Goal: Feedback & Contribution: Contribute content

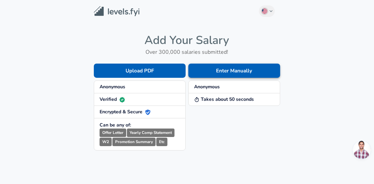
click at [234, 74] on button "Enter Manually" at bounding box center [234, 70] width 92 height 14
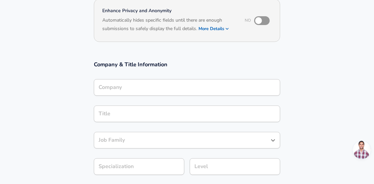
click at [126, 84] on input "Company" at bounding box center [187, 87] width 180 height 10
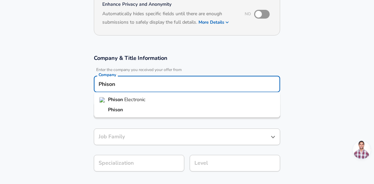
click at [128, 101] on span "Electronic" at bounding box center [134, 99] width 21 height 7
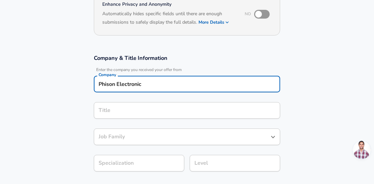
type input "Phison Electronic"
click at [137, 107] on input "Title" at bounding box center [187, 110] width 180 height 10
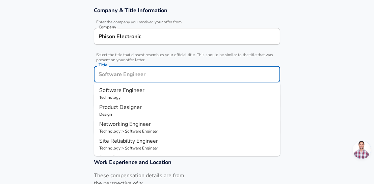
scroll to position [155, 0]
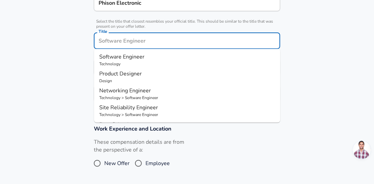
click at [117, 58] on span "Software Engineer" at bounding box center [121, 56] width 45 height 7
type input "Software Engineer"
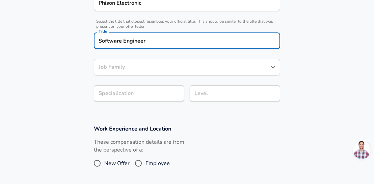
type input "Software Engineer"
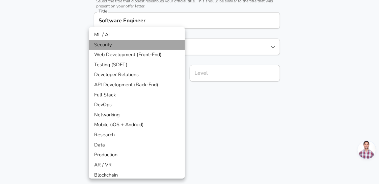
click at [129, 40] on li "Security" at bounding box center [137, 45] width 96 height 10
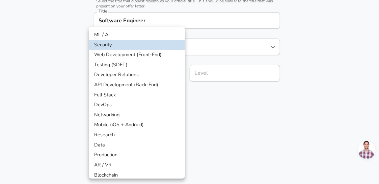
click at [133, 34] on li "ML / AI" at bounding box center [137, 35] width 96 height 10
type input "ML / AI"
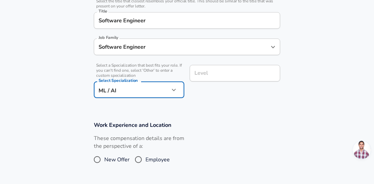
scroll to position [189, 0]
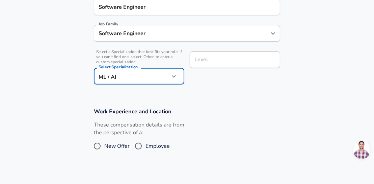
click at [237, 65] on input "Level" at bounding box center [235, 59] width 84 height 10
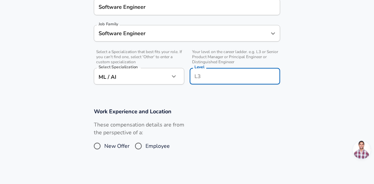
click at [229, 109] on section "Work Experience and Location These compensation details are from the perspectiv…" at bounding box center [187, 133] width 374 height 67
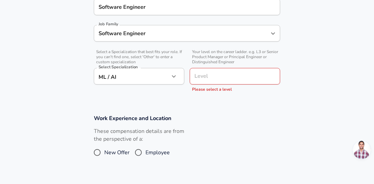
click at [141, 154] on input "Employee" at bounding box center [138, 152] width 14 height 11
radio input "true"
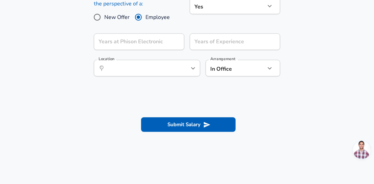
scroll to position [290, 0]
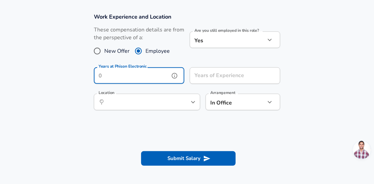
click at [145, 80] on input "Years at Phison Electronic" at bounding box center [132, 75] width 76 height 17
type input "3"
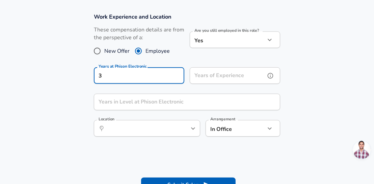
click at [226, 74] on input "Years of Experience" at bounding box center [228, 75] width 76 height 17
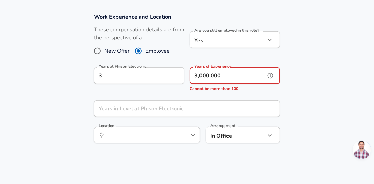
type input "3,000,000"
click at [260, 103] on input "Years in Level at Phison Electronic" at bounding box center [179, 108] width 171 height 17
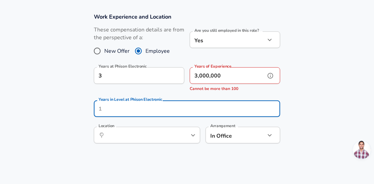
click at [237, 75] on input "3,000,000" at bounding box center [228, 75] width 76 height 17
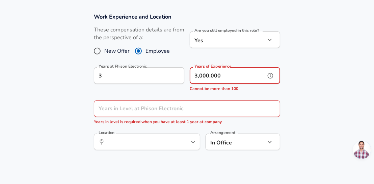
drag, startPoint x: 237, startPoint y: 75, endPoint x: 165, endPoint y: 74, distance: 72.6
click at [165, 74] on div "Years at Phison Electronic 3 Years at Phison Electronic Years of Experience 3,0…" at bounding box center [184, 78] width 192 height 33
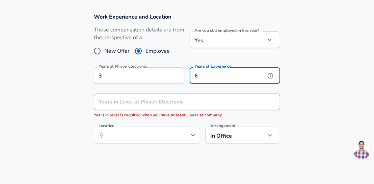
scroll to position [256, 0]
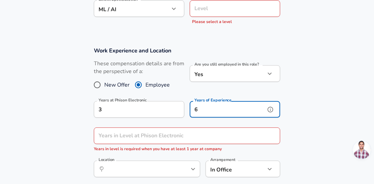
type input "6"
click at [112, 116] on input "3" at bounding box center [132, 109] width 76 height 17
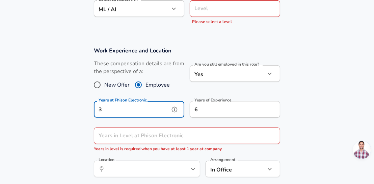
scroll to position [0, 0]
drag, startPoint x: 108, startPoint y: 113, endPoint x: 96, endPoint y: 111, distance: 11.9
click at [96, 111] on input "3" at bounding box center [132, 109] width 76 height 17
type input "4"
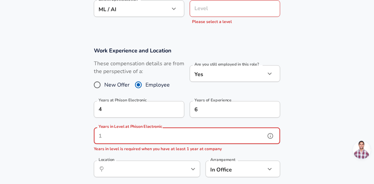
click at [150, 134] on input "Years in Level at Phison Electronic" at bounding box center [179, 135] width 171 height 17
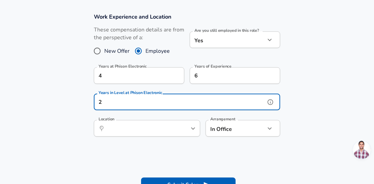
type input "2"
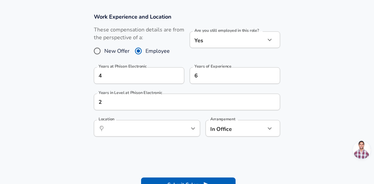
click at [136, 143] on section "Work Experience and Location These compensation details are from the perspectiv…" at bounding box center [187, 78] width 374 height 146
click at [146, 127] on input "Location" at bounding box center [139, 128] width 69 height 10
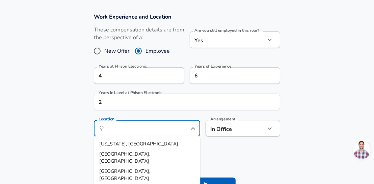
click at [217, 142] on section "Work Experience and Location These compensation details are from the perspectiv…" at bounding box center [187, 78] width 374 height 146
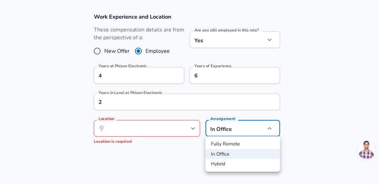
click at [237, 126] on div at bounding box center [189, 92] width 379 height 184
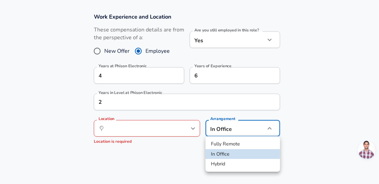
click at [177, 130] on div at bounding box center [189, 92] width 379 height 184
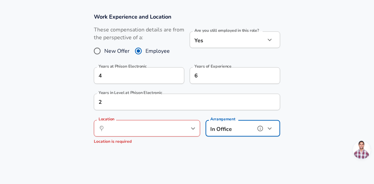
click at [177, 127] on div "​ Location" at bounding box center [147, 128] width 106 height 17
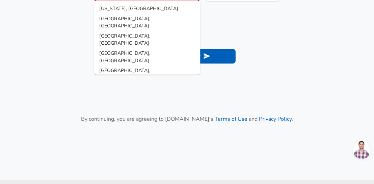
scroll to position [425, 0]
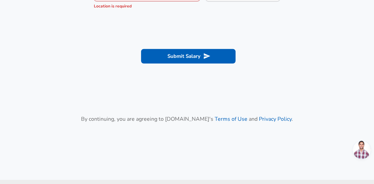
click at [246, 51] on div "Submit Salary" at bounding box center [187, 56] width 202 height 14
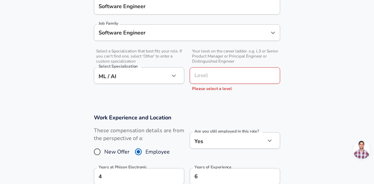
scroll to position [189, 0]
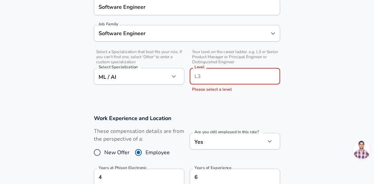
click at [238, 80] on input "Level" at bounding box center [235, 76] width 84 height 10
type input "Senior"
click at [239, 72] on input "Senior" at bounding box center [235, 76] width 84 height 10
drag, startPoint x: 239, startPoint y: 72, endPoint x: 177, endPoint y: 72, distance: 62.1
click at [177, 72] on div "Select a Specialization that best fits your role. If you can't find one, select…" at bounding box center [184, 71] width 192 height 50
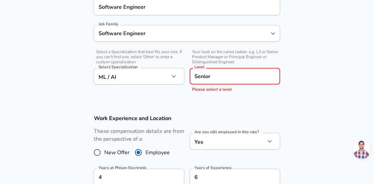
type input "Senior"
click at [198, 103] on form "Enhance Privacy and Anonymity No Automatically hides specific fields until ther…" at bounding box center [187, 93] width 374 height 435
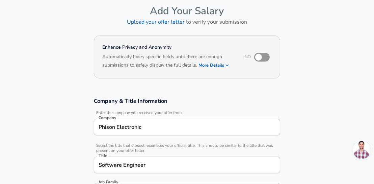
scroll to position [0, 0]
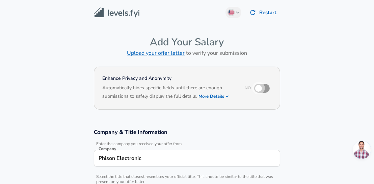
click at [260, 90] on input "checkbox" at bounding box center [258, 88] width 38 height 13
checkbox input "true"
click at [217, 101] on h6 "Based on your submission and the data points that we have already collected, we…" at bounding box center [186, 101] width 169 height 0
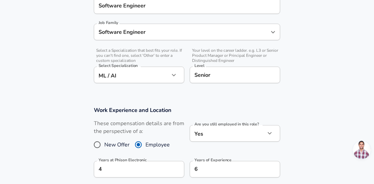
scroll to position [270, 0]
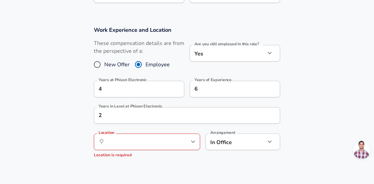
click at [152, 148] on div "​ Location" at bounding box center [147, 141] width 106 height 17
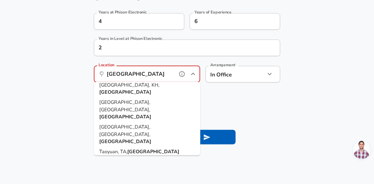
scroll to position [82, 0]
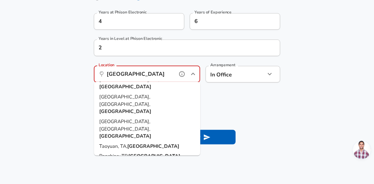
click at [116, 79] on div "​ [GEOGRAPHIC_DATA] Location" at bounding box center [147, 74] width 106 height 17
click at [137, 73] on input "[GEOGRAPHIC_DATA]" at bounding box center [139, 74] width 69 height 10
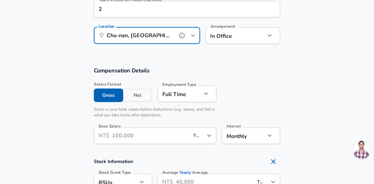
scroll to position [439, 0]
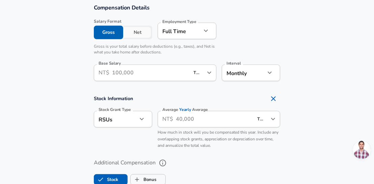
type input "Chu-nan, [GEOGRAPHIC_DATA], [GEOGRAPHIC_DATA]"
click at [205, 26] on button "button" at bounding box center [205, 30] width 11 height 11
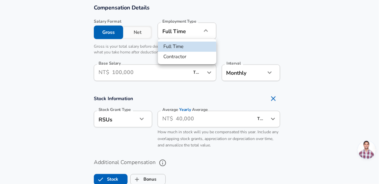
click at [205, 26] on div at bounding box center [189, 92] width 379 height 184
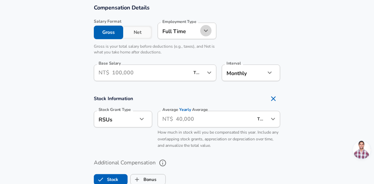
click at [143, 31] on button "Net" at bounding box center [137, 32] width 29 height 13
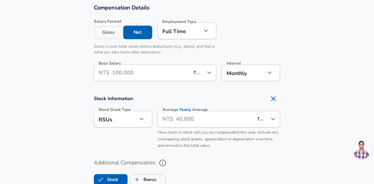
click at [107, 31] on button "Gross" at bounding box center [108, 32] width 29 height 13
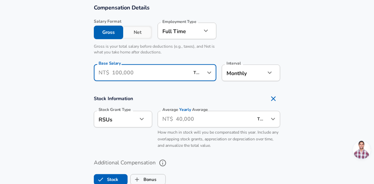
click at [137, 74] on input "Base Salary" at bounding box center [150, 72] width 77 height 17
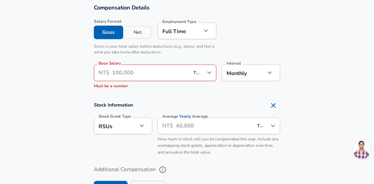
click at [181, 121] on input "Average Yearly Average" at bounding box center [214, 125] width 77 height 17
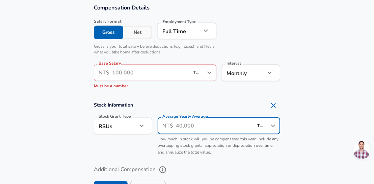
paste input "3,000,000"
type input "3,000,000"
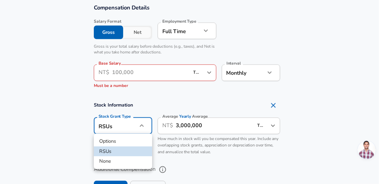
click at [122, 161] on li "None" at bounding box center [123, 161] width 58 height 10
type input "none"
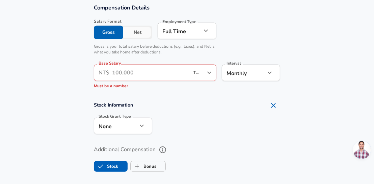
click at [172, 73] on input "Base Salary" at bounding box center [150, 72] width 77 height 17
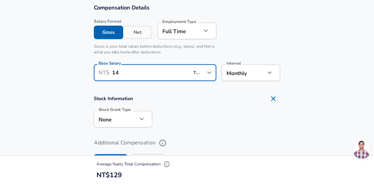
type input "140,000"
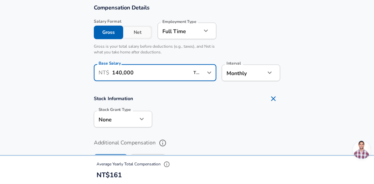
click at [204, 109] on div at bounding box center [216, 118] width 128 height 26
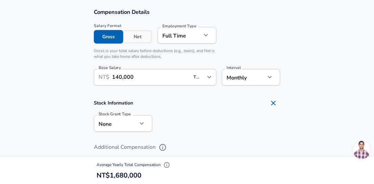
scroll to position [506, 0]
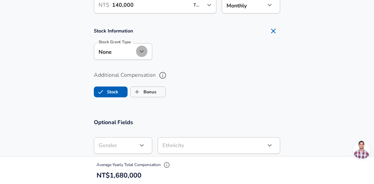
click at [144, 53] on icon "button" at bounding box center [142, 51] width 8 height 8
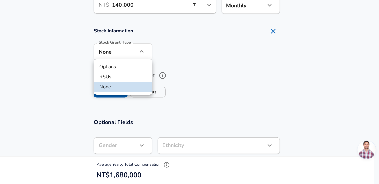
click at [185, 53] on div at bounding box center [189, 92] width 379 height 184
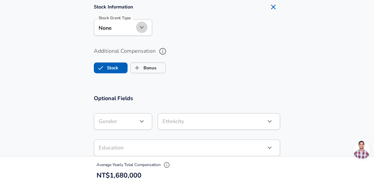
scroll to position [540, 0]
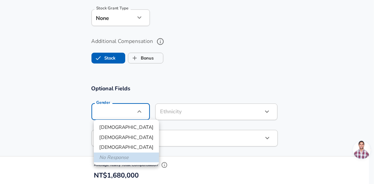
click at [242, 87] on div at bounding box center [189, 92] width 379 height 184
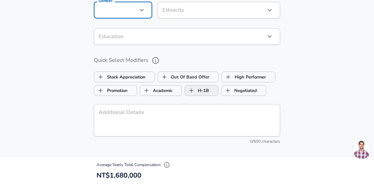
scroll to position [472, 0]
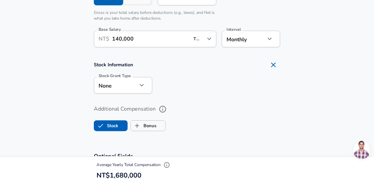
click at [138, 86] on icon "button" at bounding box center [142, 85] width 8 height 8
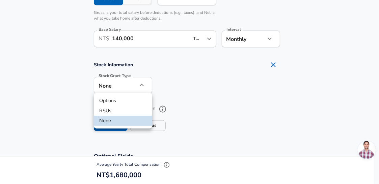
click at [112, 113] on li "RSUs" at bounding box center [123, 111] width 58 height 10
type input "stock"
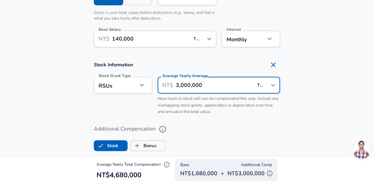
scroll to position [0, 0]
drag, startPoint x: 222, startPoint y: 88, endPoint x: 153, endPoint y: 88, distance: 68.5
click at [153, 88] on div "Average Yearly Average ​ NT$ 3,000,000 TWD ​ Average Yearly Average How much in…" at bounding box center [216, 95] width 128 height 47
click at [178, 85] on input "3,000,000" at bounding box center [214, 85] width 77 height 17
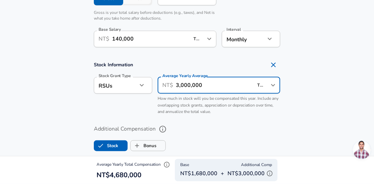
drag, startPoint x: 179, startPoint y: 85, endPoint x: 174, endPoint y: 84, distance: 4.4
click at [174, 84] on div "​ NT$ 3,000,000 TWD ​ Average Yearly Average" at bounding box center [219, 85] width 123 height 17
type input "1,000,000"
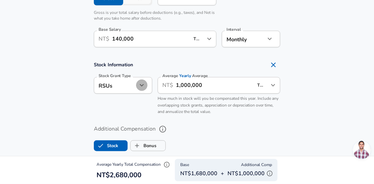
click at [139, 85] on icon "button" at bounding box center [142, 85] width 8 height 8
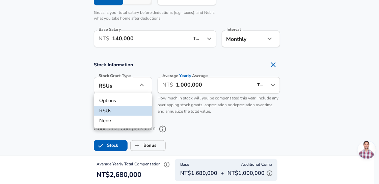
click at [107, 121] on li "None" at bounding box center [123, 120] width 58 height 10
type input "none"
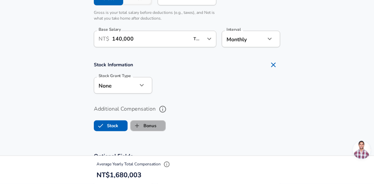
click at [154, 125] on label "Bonus" at bounding box center [144, 125] width 26 height 13
checkbox input "true"
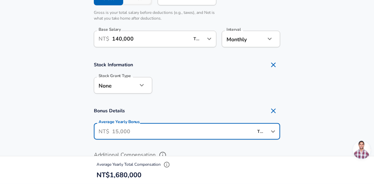
click at [135, 136] on input "Average Yearly Bonus" at bounding box center [182, 131] width 141 height 17
type input "1,000,000"
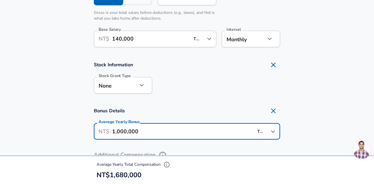
click at [175, 104] on h4 "Bonus Details" at bounding box center [187, 110] width 186 height 13
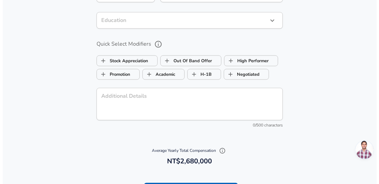
scroll to position [776, 0]
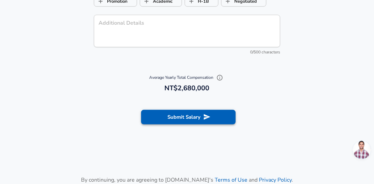
click at [168, 115] on button "Submit Salary" at bounding box center [188, 117] width 94 height 14
